Goal: Information Seeking & Learning: Learn about a topic

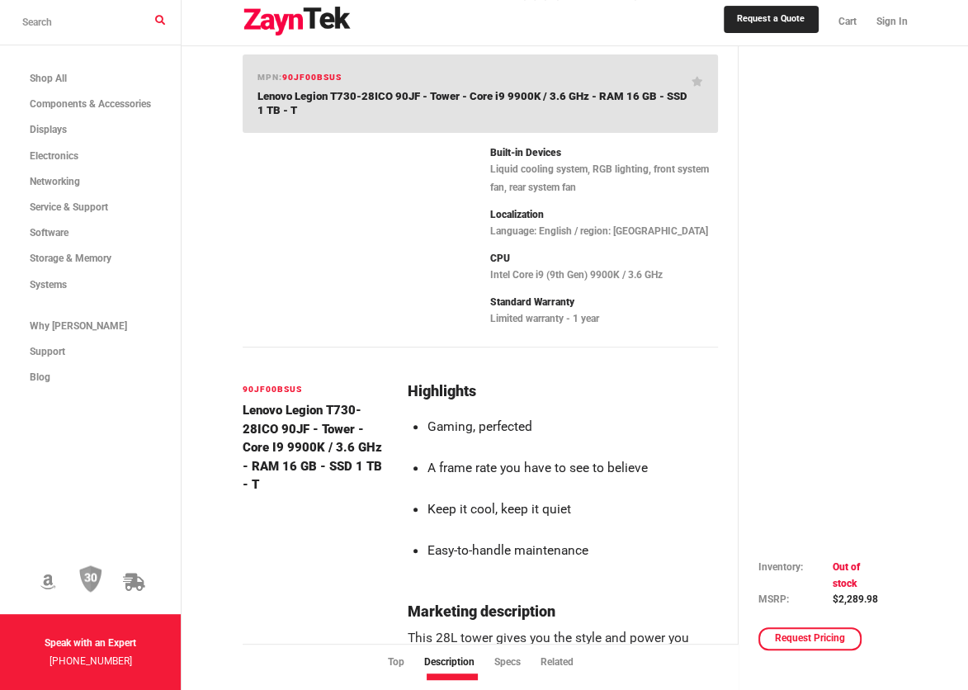
scroll to position [393, 0]
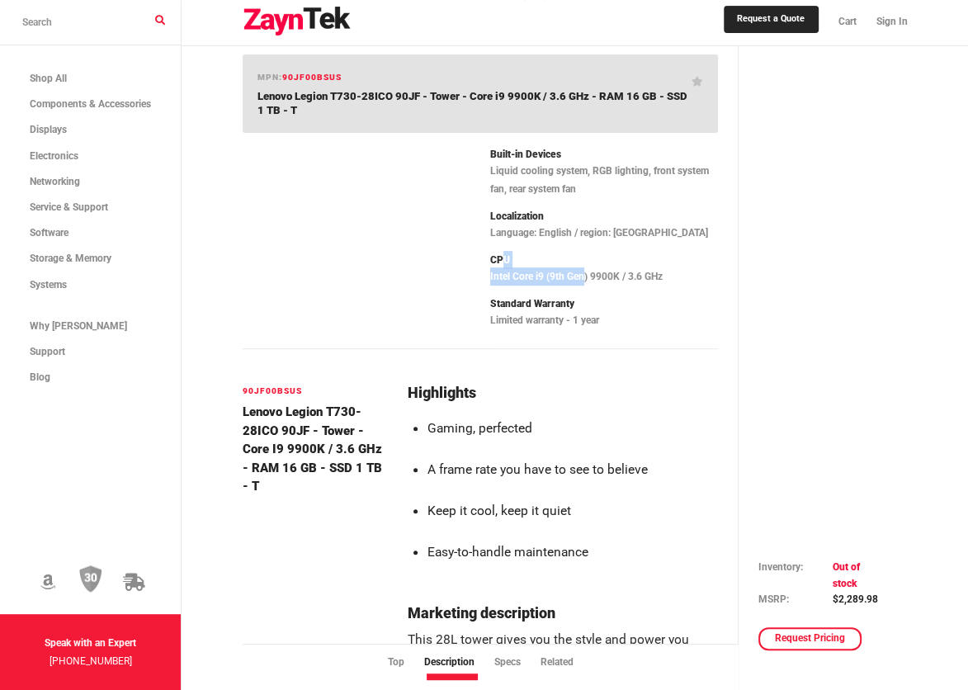
drag, startPoint x: 586, startPoint y: 251, endPoint x: 503, endPoint y: 231, distance: 85.7
click at [503, 251] on div "CPU Intel Core i9 (9th Gen) 9900K / 3.6 GHz" at bounding box center [604, 268] width 228 height 35
click at [486, 414] on li "Gaming, perfected" at bounding box center [572, 428] width 291 height 28
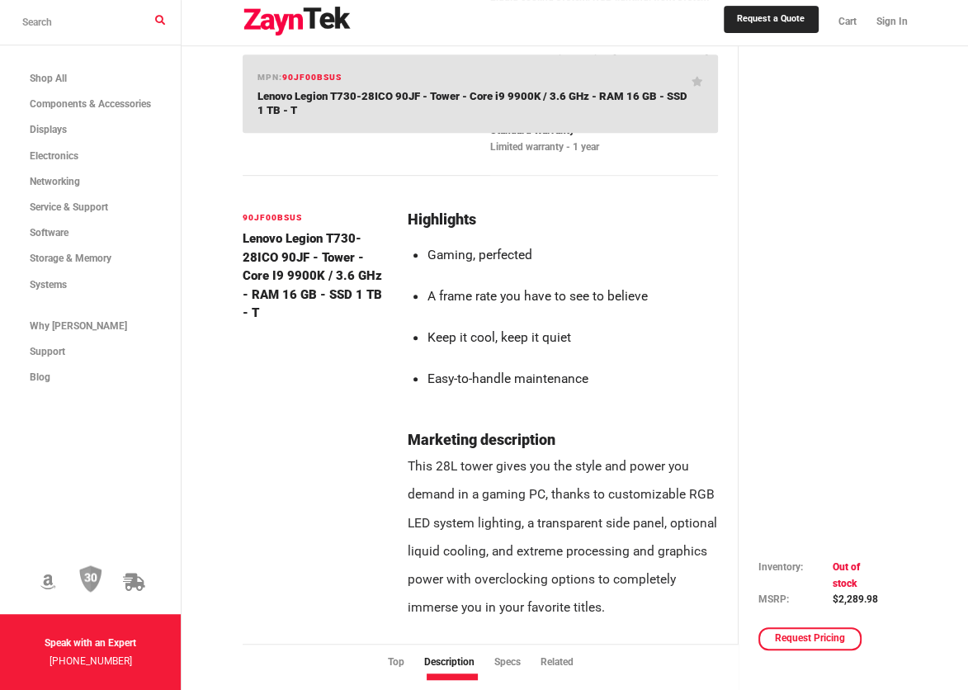
scroll to position [593, 0]
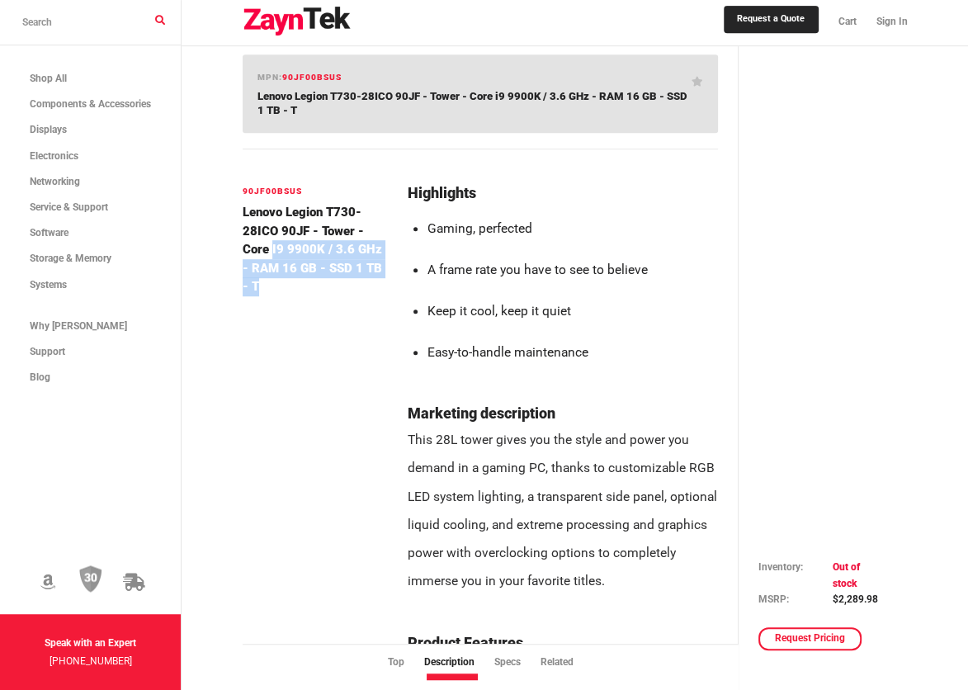
drag, startPoint x: 266, startPoint y: 220, endPoint x: 382, endPoint y: 244, distance: 118.8
click at [382, 244] on h4 "Lenovo Legion T730-28ICO 90JF - Tower - Core i9 9900K / 3.6 GHz - RAM 16 GB - S…" at bounding box center [315, 249] width 145 height 93
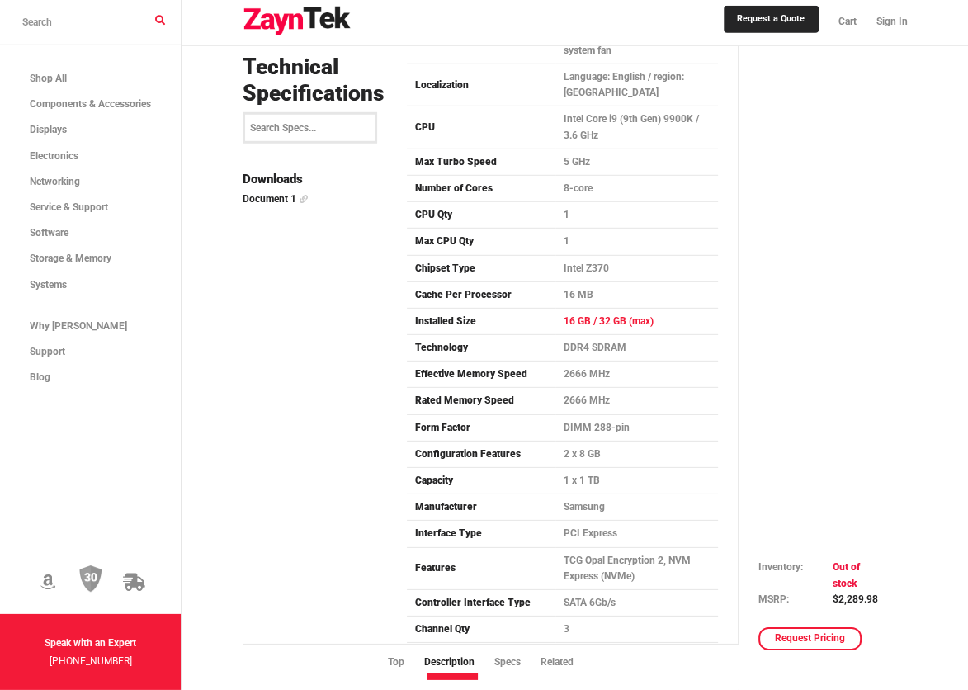
scroll to position [3664, 0]
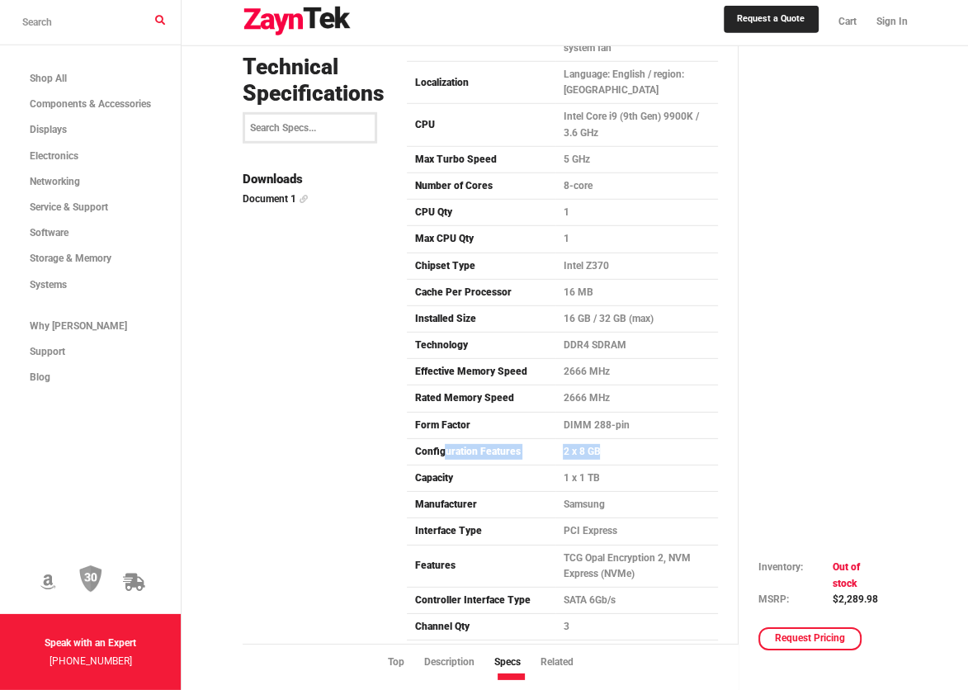
drag, startPoint x: 442, startPoint y: 389, endPoint x: 604, endPoint y: 391, distance: 162.7
click at [604, 438] on tr "Configuration Features 2 x 8 GB" at bounding box center [562, 451] width 310 height 26
drag, startPoint x: 604, startPoint y: 391, endPoint x: 485, endPoint y: 304, distance: 147.8
click at [485, 359] on td "Effective Memory Speed" at bounding box center [481, 372] width 149 height 26
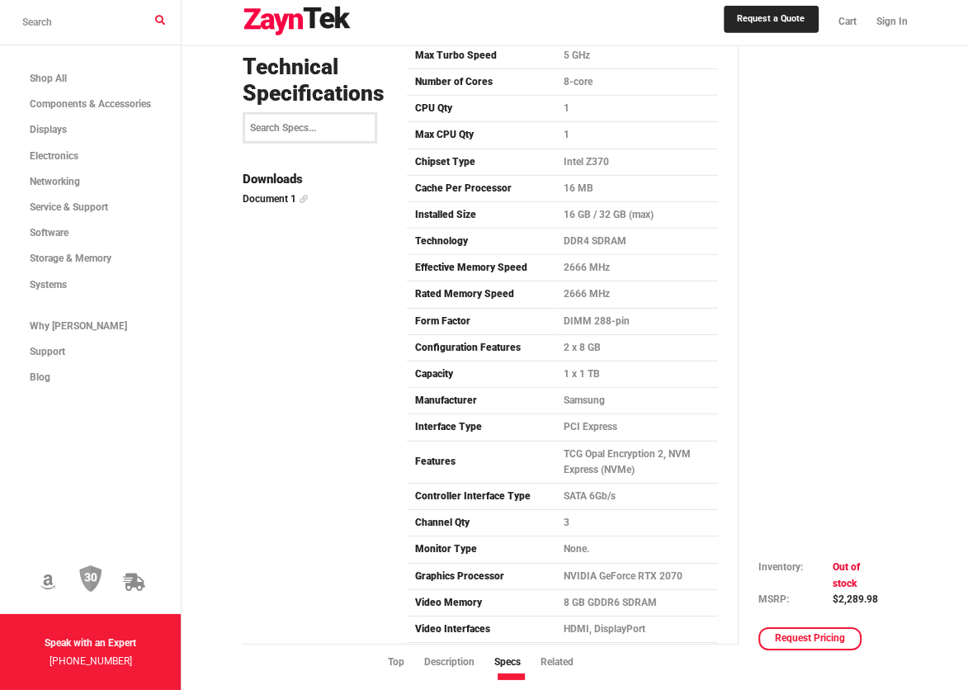
scroll to position [3799, 0]
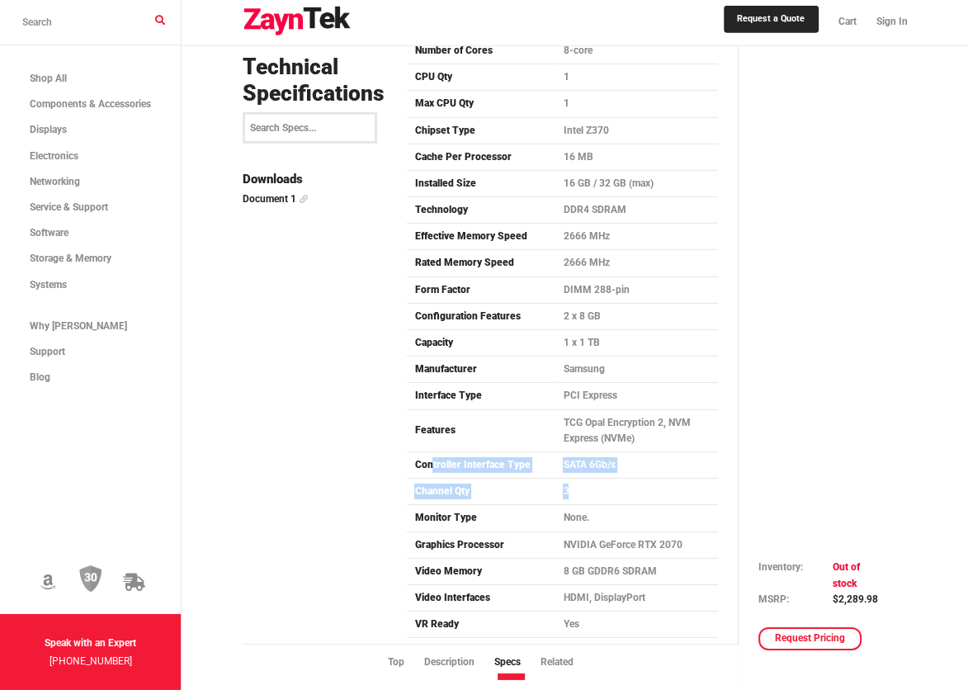
drag, startPoint x: 432, startPoint y: 400, endPoint x: 592, endPoint y: 439, distance: 165.0
drag, startPoint x: 592, startPoint y: 439, endPoint x: 577, endPoint y: 503, distance: 65.3
click at [577, 558] on td "8 GB GDDR6 SDRAM" at bounding box center [637, 571] width 162 height 26
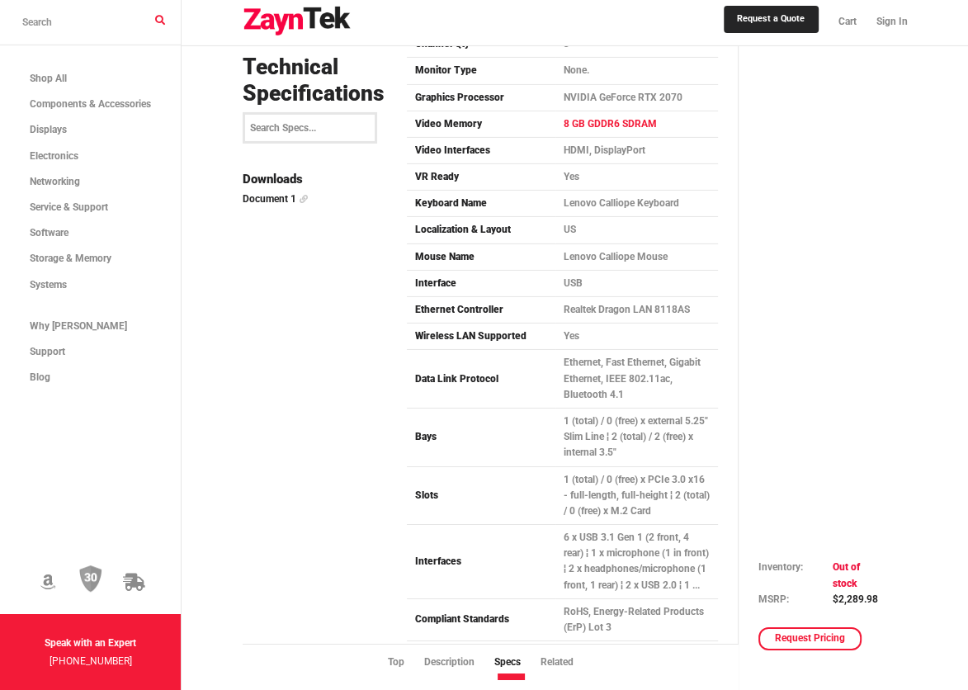
scroll to position [4277, 0]
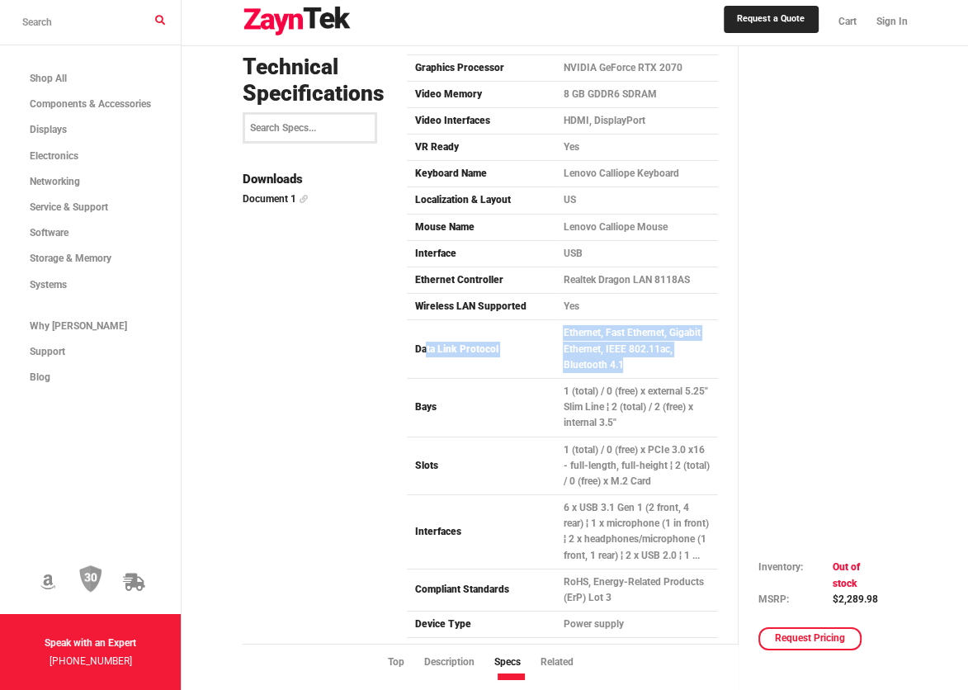
drag, startPoint x: 426, startPoint y: 282, endPoint x: 635, endPoint y: 305, distance: 210.2
click at [635, 320] on tr "Data Link Protocol Ethernet, Fast Ethernet, Gigabit Ethernet, IEEE 802.11ac, Bl…" at bounding box center [562, 349] width 310 height 59
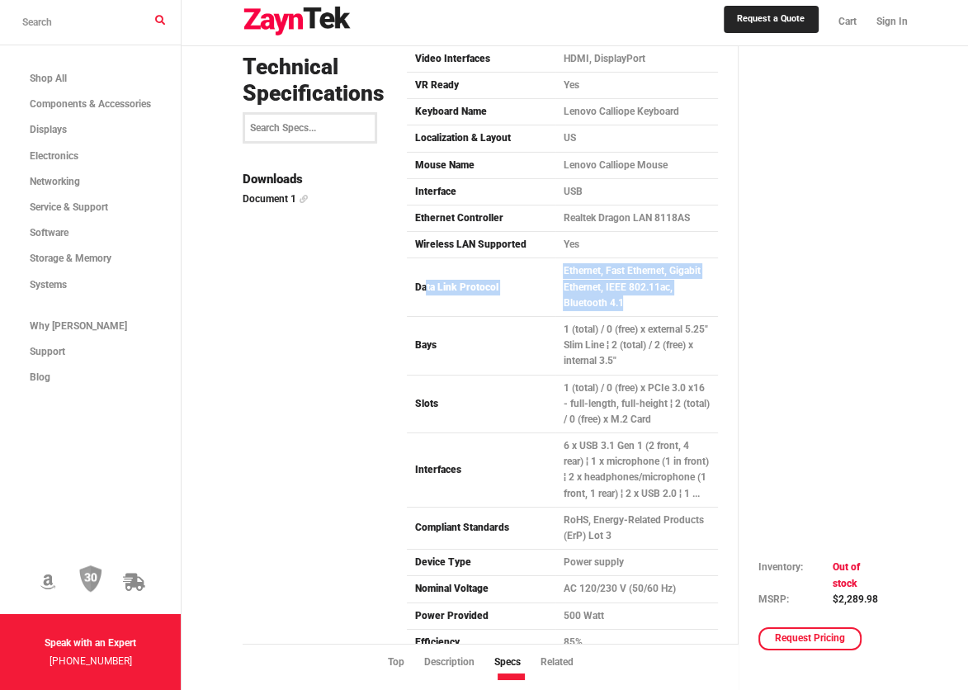
scroll to position [4339, 0]
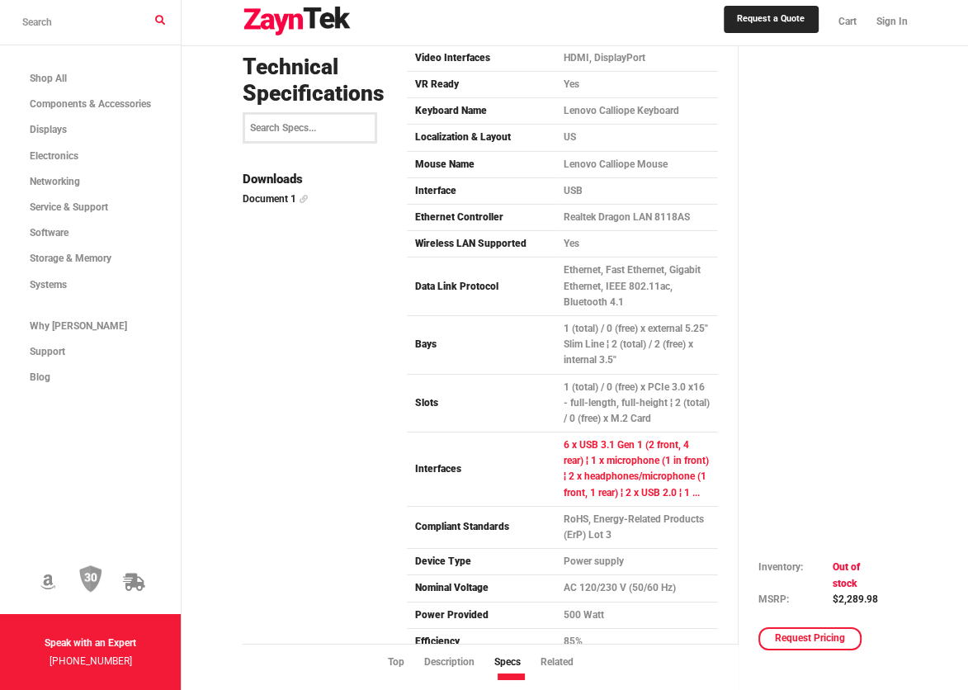
drag, startPoint x: 635, startPoint y: 305, endPoint x: 632, endPoint y: 382, distance: 76.9
click at [632, 433] on td "6 x USB 3.1 Gen 1 (2 front, 4 rear) ¦ 1 x microphone (1 in front) ¦ 2 x headpho…" at bounding box center [637, 470] width 162 height 74
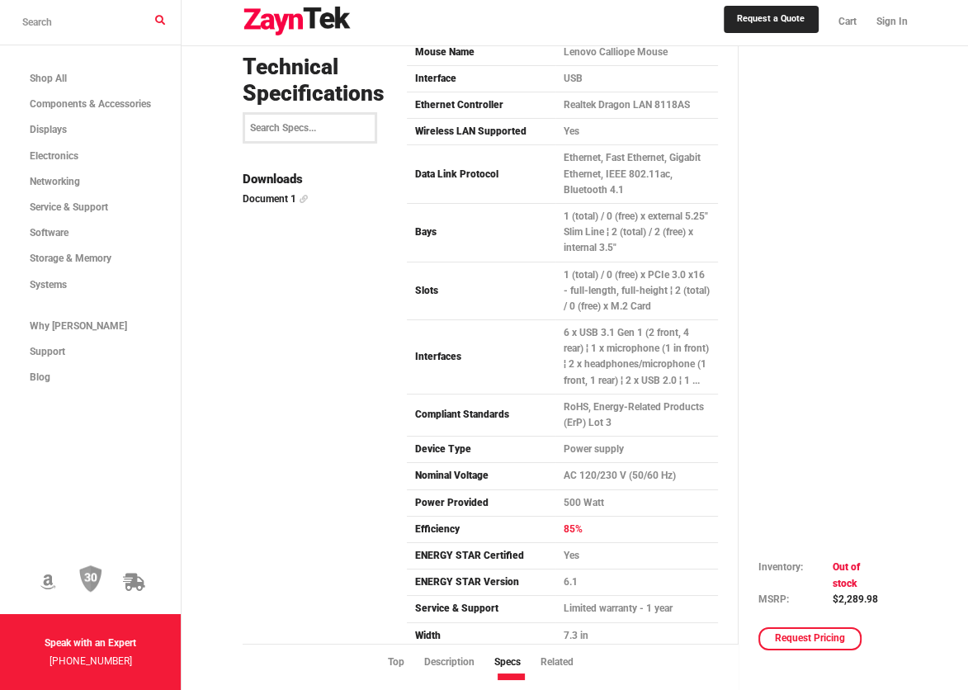
scroll to position [4454, 0]
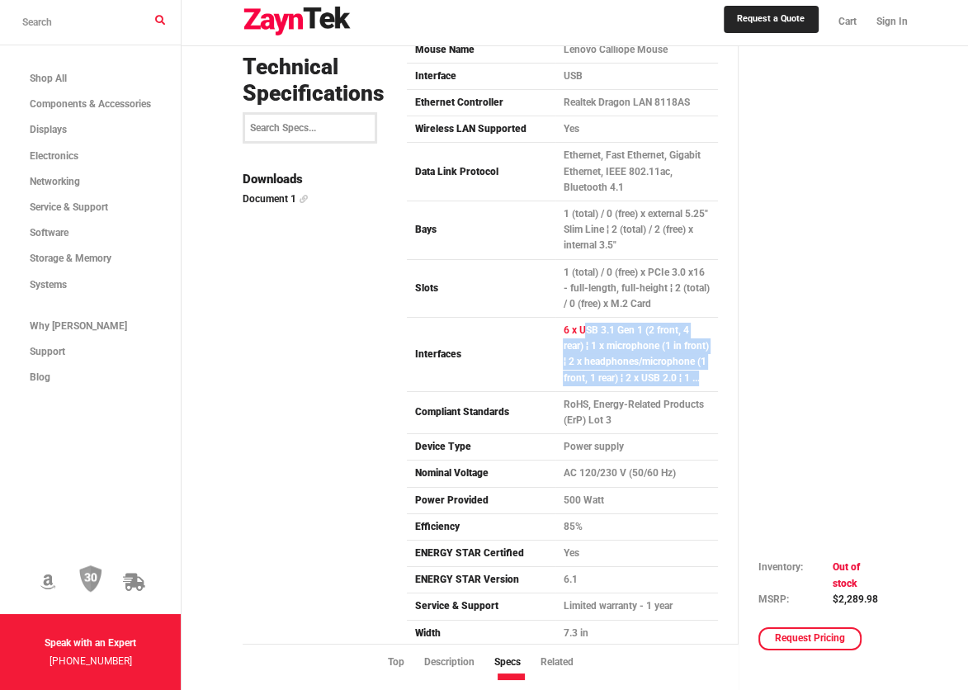
drag, startPoint x: 582, startPoint y: 265, endPoint x: 682, endPoint y: 313, distance: 110.8
click at [682, 318] on td "6 x USB 3.1 Gen 1 (2 front, 4 rear) ¦ 1 x microphone (1 in front) ¦ 2 x headpho…" at bounding box center [637, 355] width 162 height 74
drag, startPoint x: 682, startPoint y: 313, endPoint x: 643, endPoint y: 313, distance: 38.8
click at [643, 318] on td "6 x USB 3.1 Gen 1 (2 front, 4 rear) ¦ 1 x microphone (1 in front) ¦ 2 x headpho…" at bounding box center [637, 355] width 162 height 74
click at [595, 318] on td "6 x USB 3.1 Gen 1 (2 front, 4 rear) ¦ 1 x microphone (1 in front) ¦ 2 x headpho…" at bounding box center [637, 355] width 162 height 74
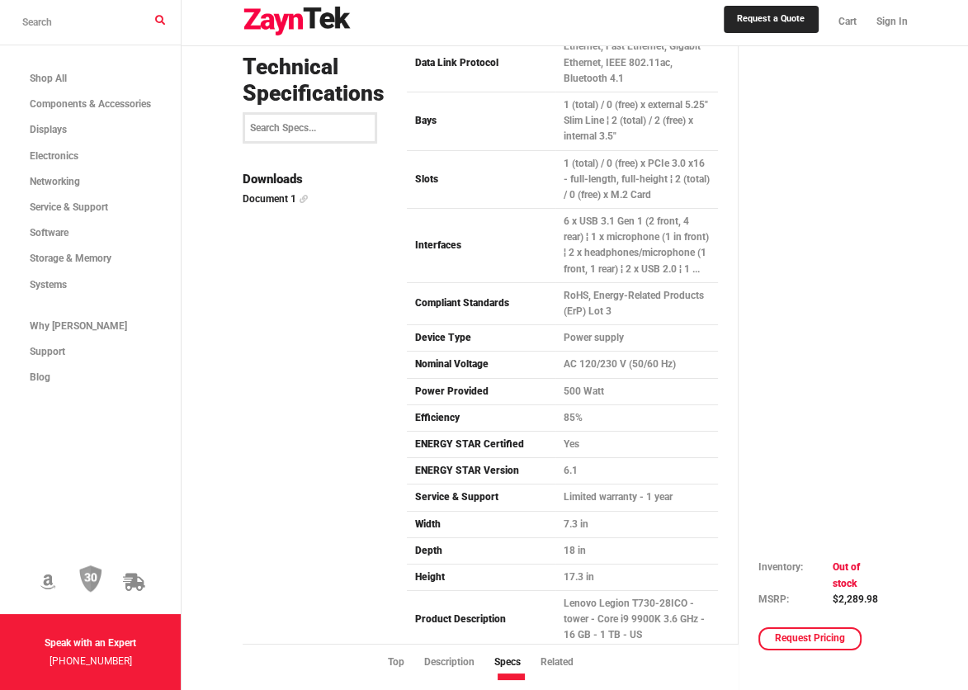
scroll to position [4561, 0]
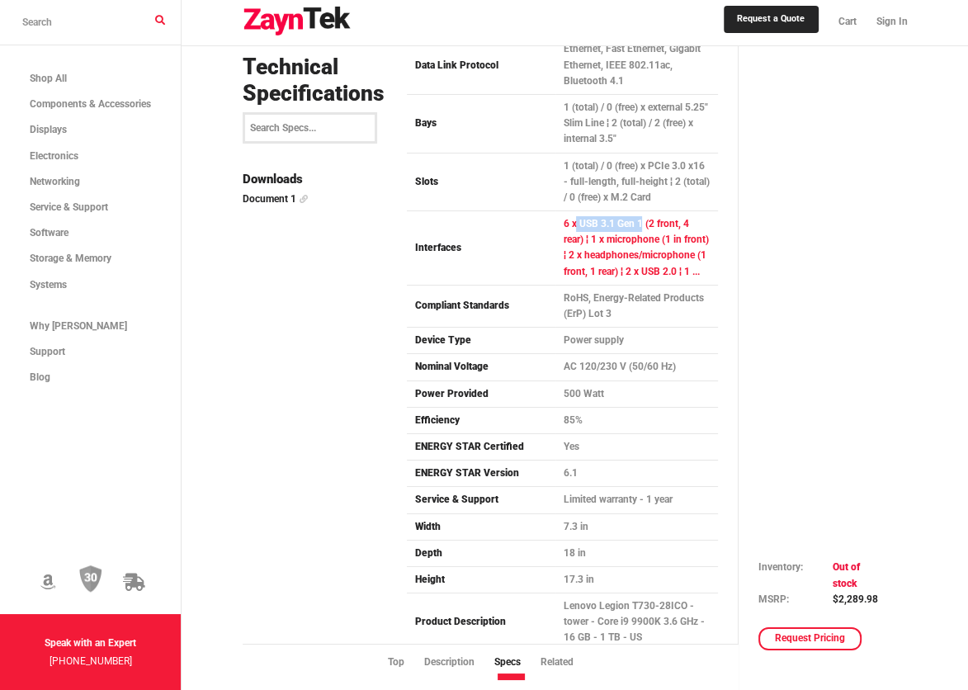
drag, startPoint x: 577, startPoint y: 160, endPoint x: 643, endPoint y: 156, distance: 66.2
click at [643, 211] on td "6 x USB 3.1 Gen 1 (2 front, 4 rear) ¦ 1 x microphone (1 in front) ¦ 2 x headpho…" at bounding box center [637, 248] width 162 height 74
drag, startPoint x: 643, startPoint y: 156, endPoint x: 623, endPoint y: 158, distance: 19.9
